Goal: Information Seeking & Learning: Learn about a topic

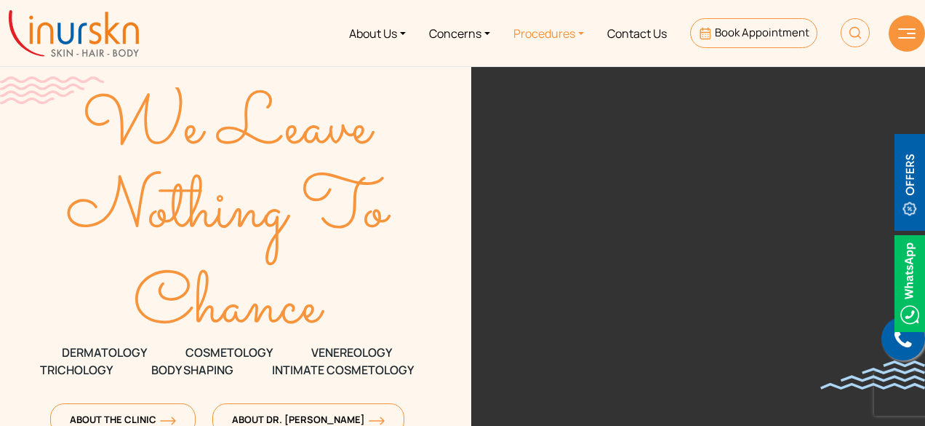
click at [565, 31] on link "Procedures" at bounding box center [549, 33] width 94 height 55
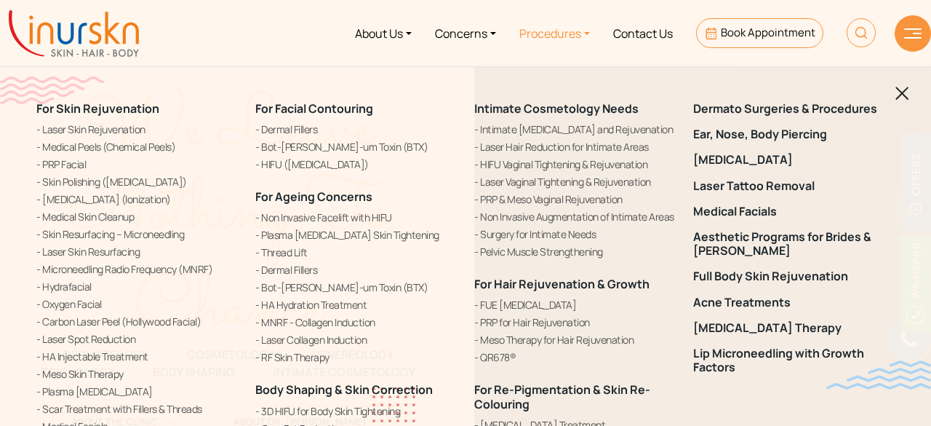
click at [290, 53] on ul "About Us Concerns Procedures Contact Us Book Appointment" at bounding box center [519, 33] width 737 height 55
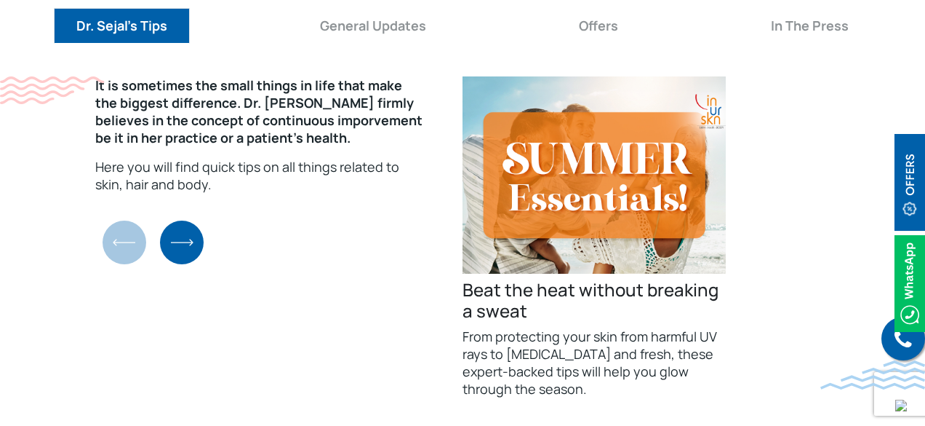
scroll to position [5239, 0]
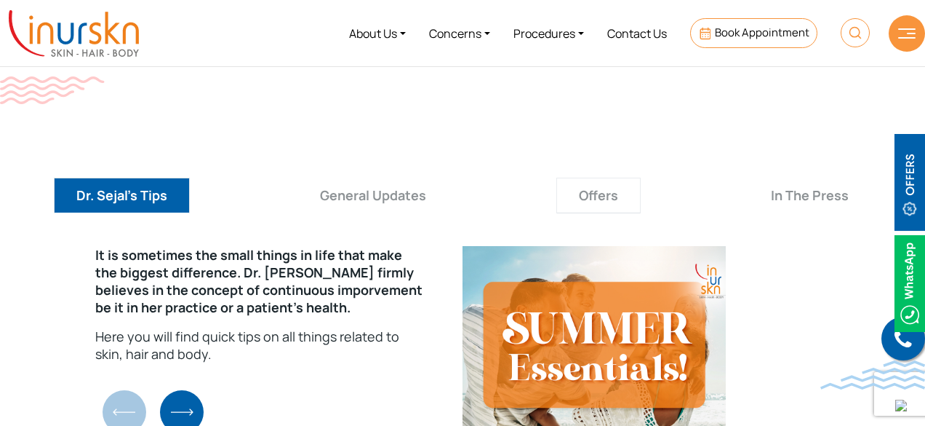
click at [597, 178] on button "Offers" at bounding box center [599, 196] width 84 height 36
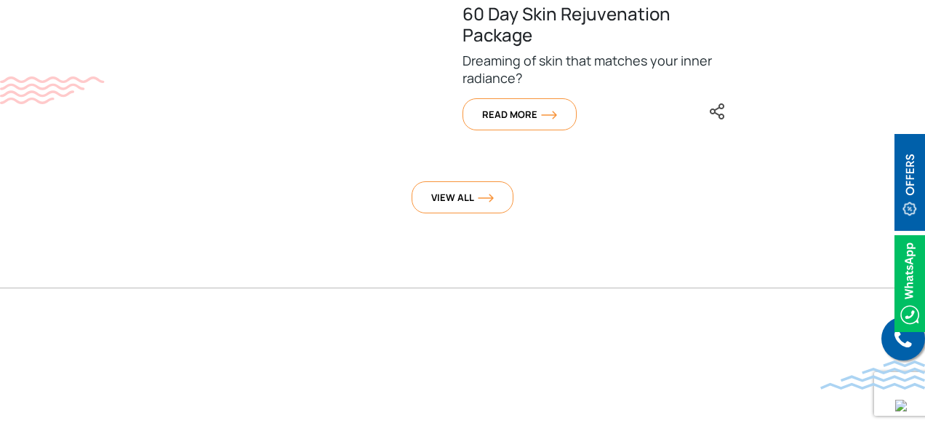
scroll to position [5685, 0]
click at [462, 180] on link "View All" at bounding box center [463, 196] width 102 height 32
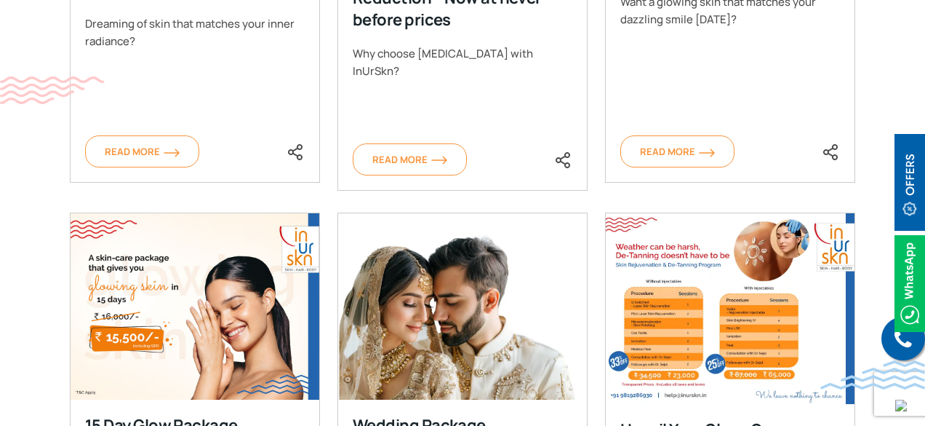
scroll to position [899, 0]
